Goal: Information Seeking & Learning: Learn about a topic

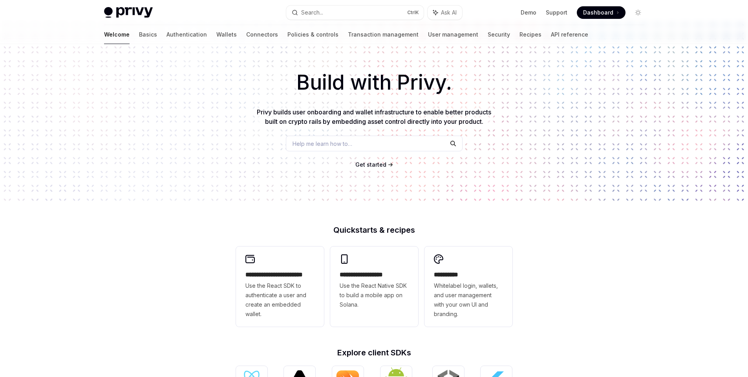
scroll to position [12, 0]
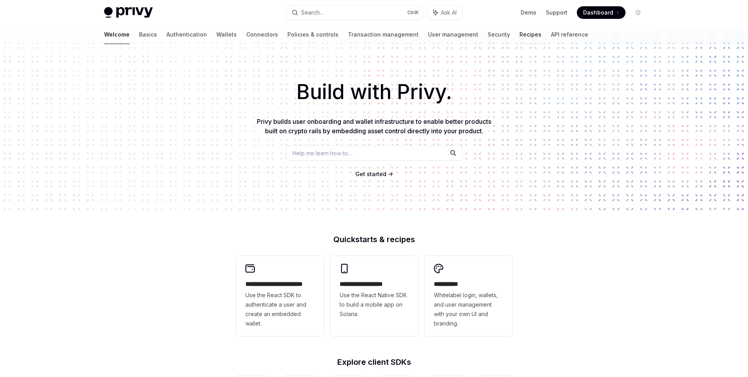
click at [520, 37] on link "Recipes" at bounding box center [531, 34] width 22 height 19
type textarea "*"
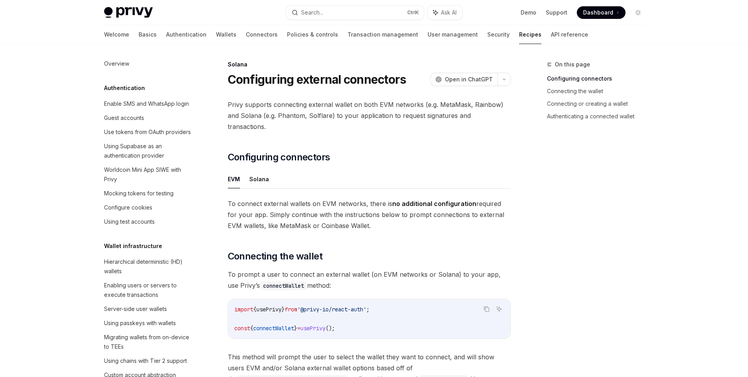
scroll to position [1116, 0]
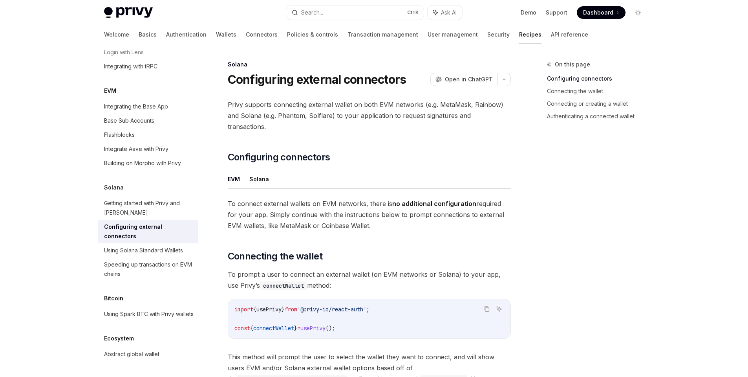
click at [261, 170] on button "Solana" at bounding box center [259, 179] width 20 height 18
type textarea "*"
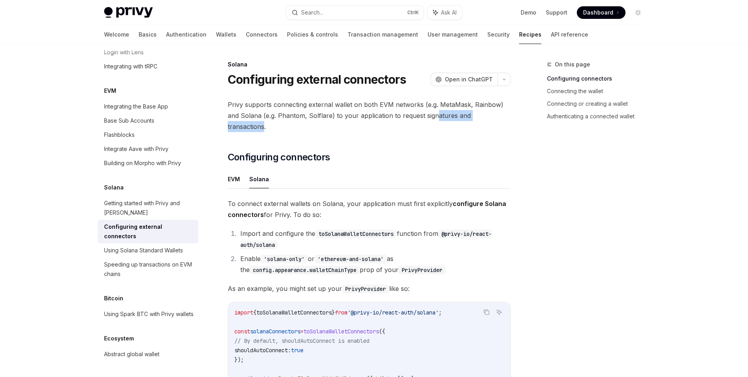
drag, startPoint x: 443, startPoint y: 120, endPoint x: 503, endPoint y: 120, distance: 59.7
click at [503, 120] on span "Privy supports connecting external wallet on both EVM networks (e.g. MetaMask, …" at bounding box center [369, 115] width 283 height 33
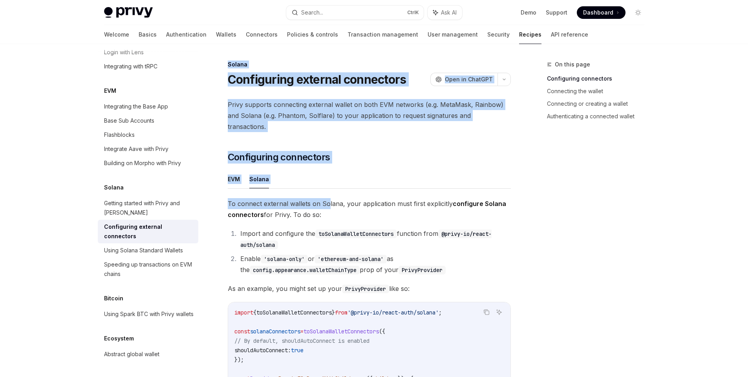
drag, startPoint x: 331, startPoint y: 193, endPoint x: 528, endPoint y: 195, distance: 197.5
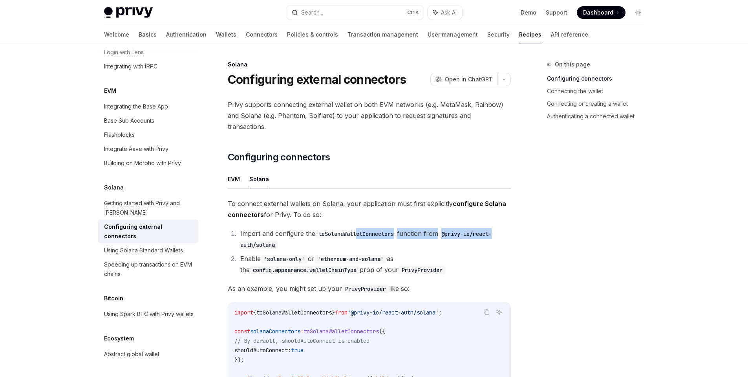
drag, startPoint x: 370, startPoint y: 222, endPoint x: 512, endPoint y: 223, distance: 142.2
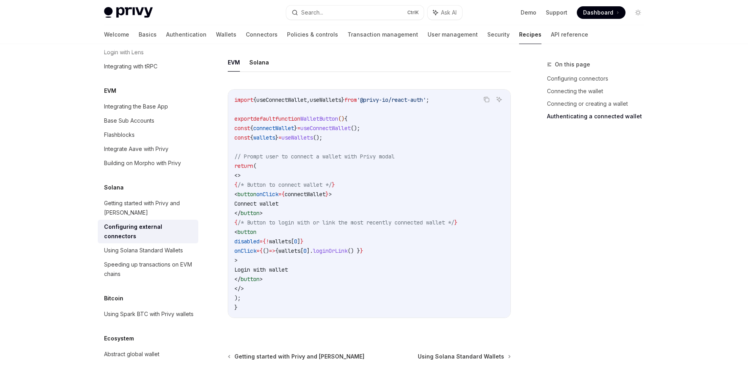
scroll to position [1844, 0]
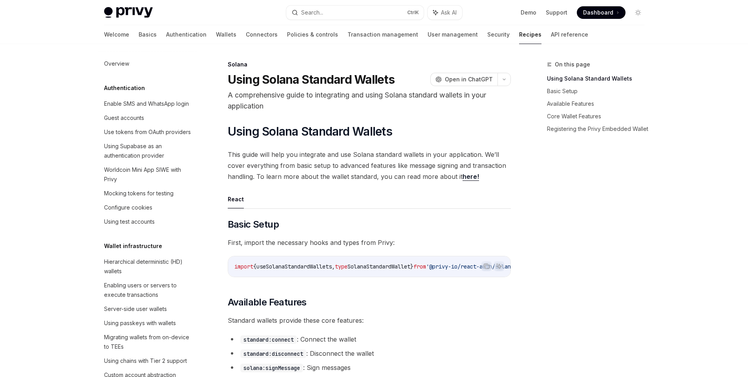
scroll to position [1116, 0]
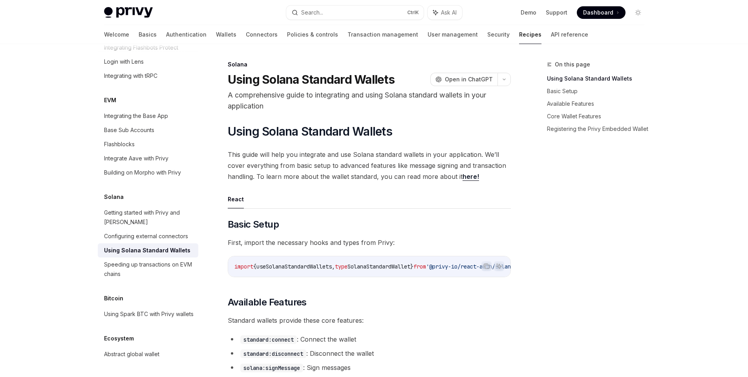
type textarea "*"
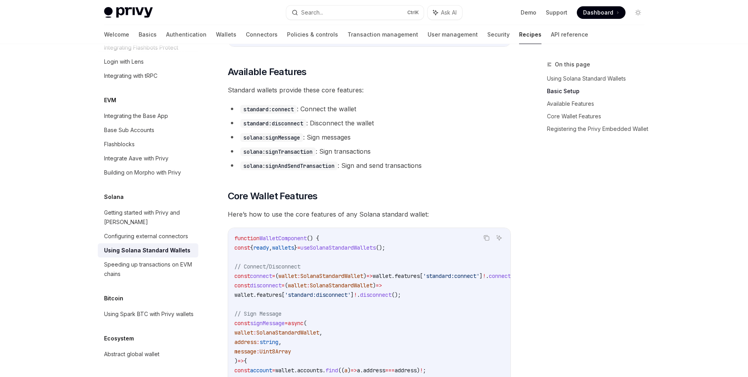
scroll to position [283, 0]
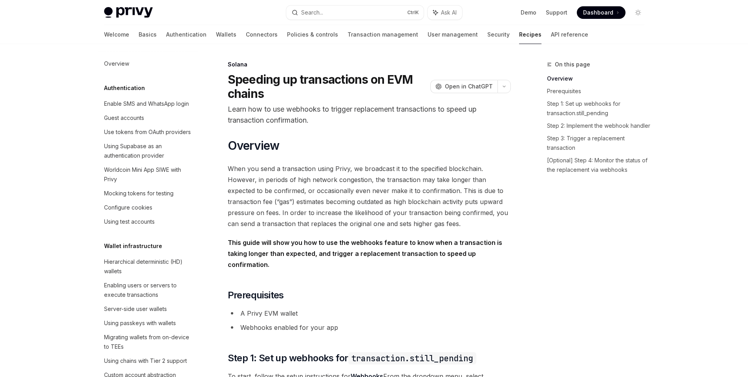
scroll to position [1116, 0]
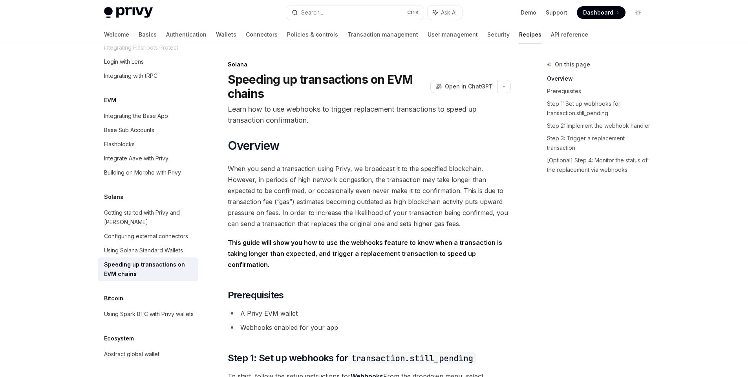
type textarea "*"
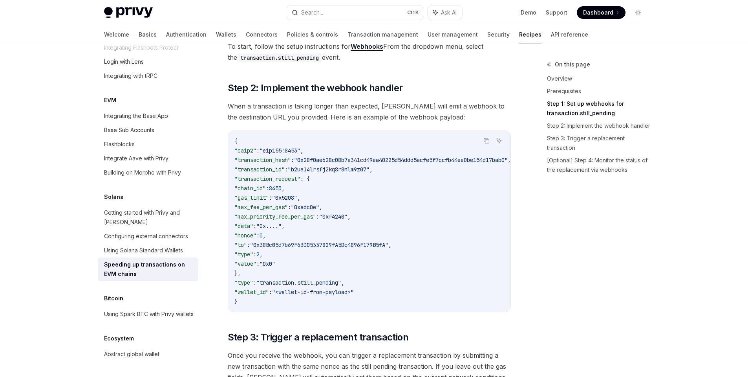
scroll to position [330, 0]
